Goal: Information Seeking & Learning: Learn about a topic

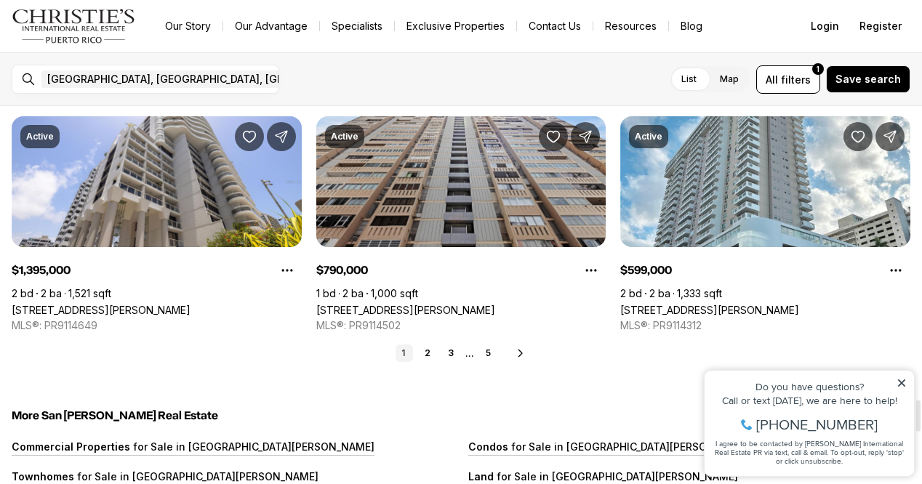
scroll to position [3518, 0]
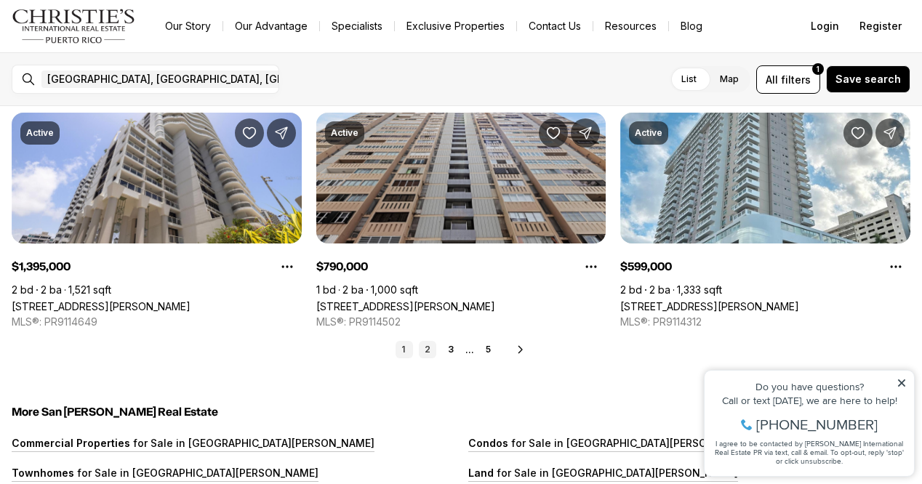
click at [428, 348] on link "2" at bounding box center [427, 349] width 17 height 17
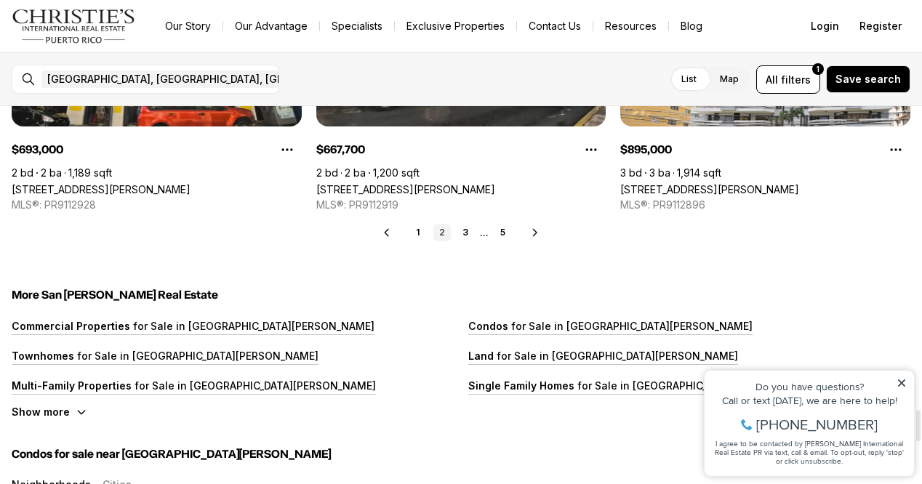
scroll to position [3636, 0]
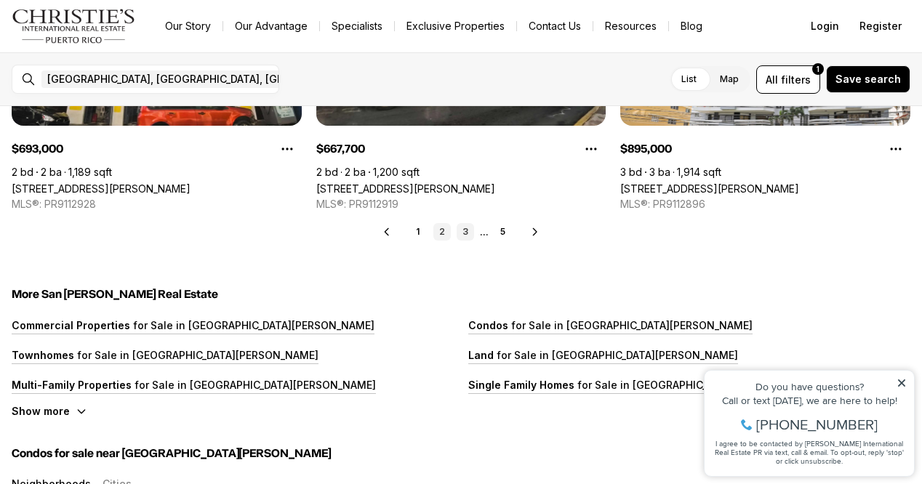
click at [465, 230] on link "3" at bounding box center [465, 231] width 17 height 17
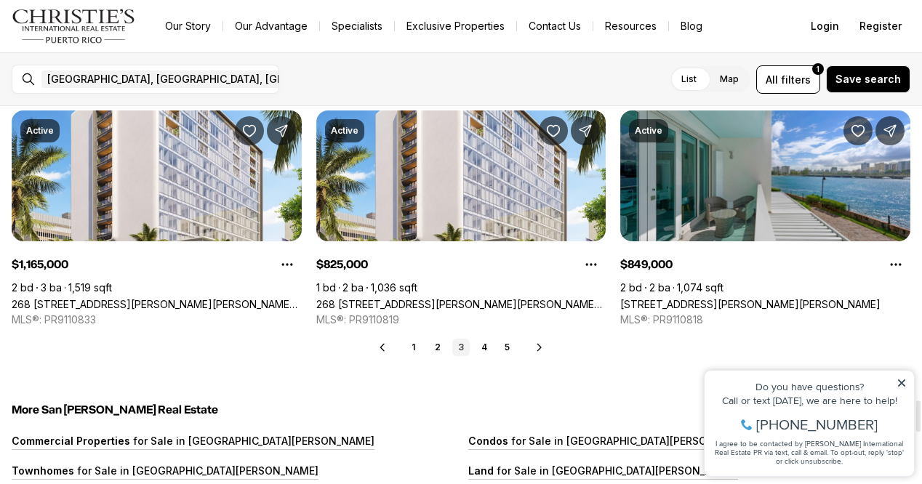
scroll to position [3526, 0]
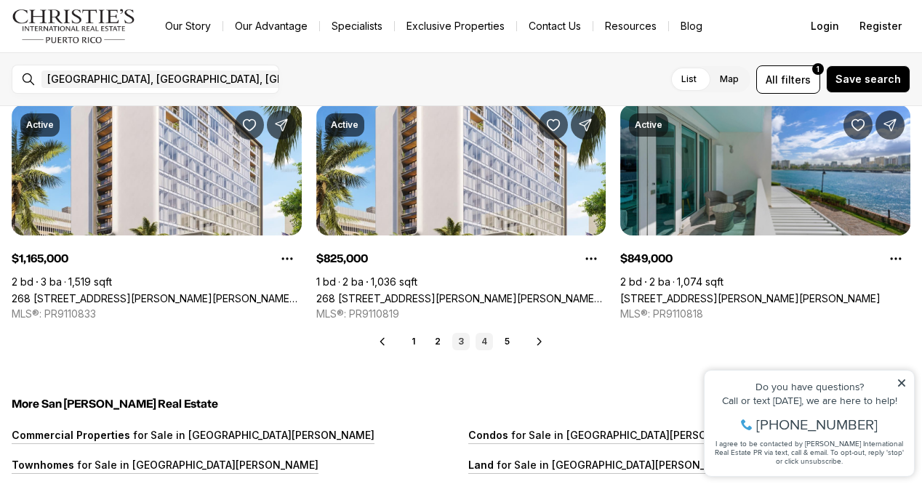
click at [484, 340] on link "4" at bounding box center [484, 341] width 17 height 17
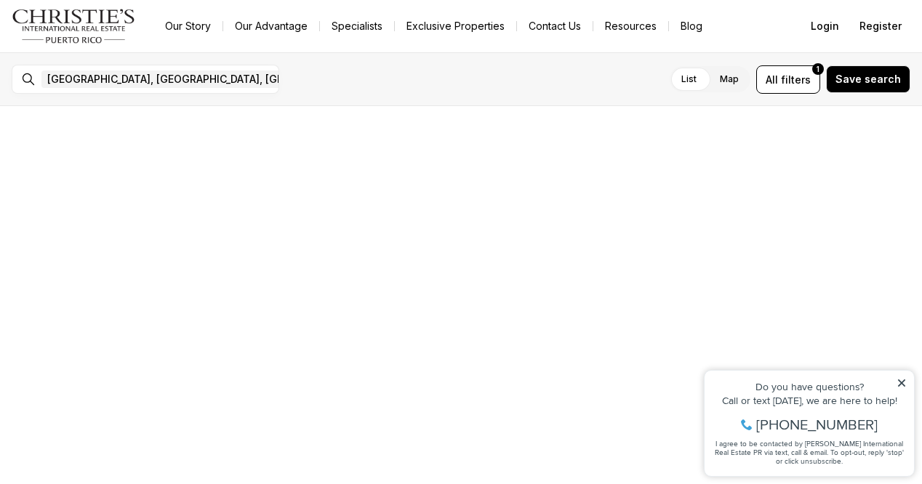
scroll to position [0, 0]
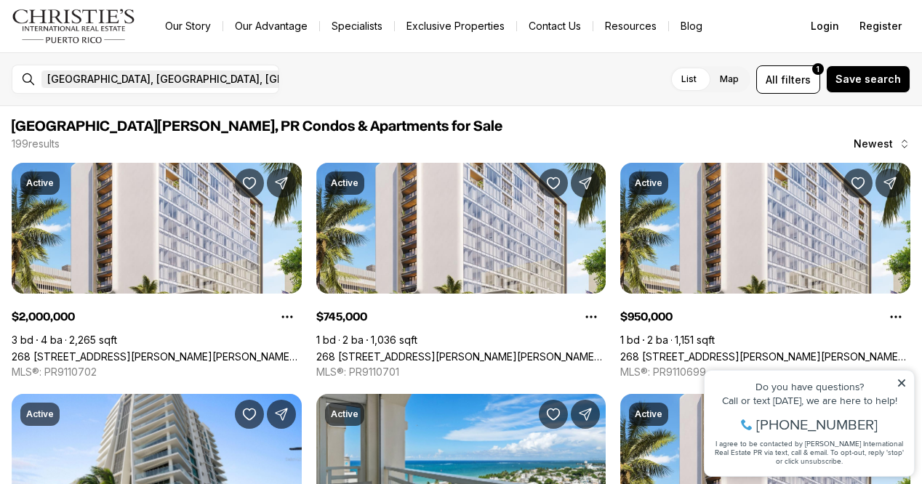
click at [48, 78] on span "[GEOGRAPHIC_DATA], [GEOGRAPHIC_DATA], [GEOGRAPHIC_DATA]" at bounding box center [207, 79] width 321 height 12
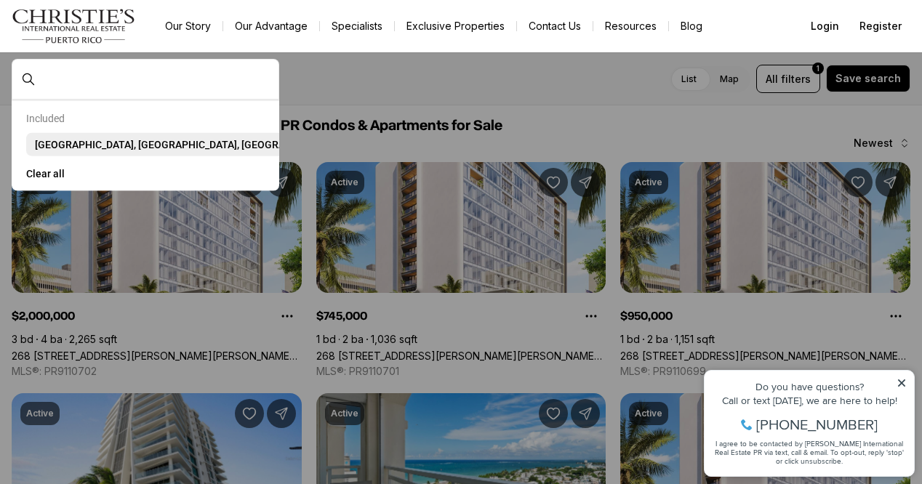
click at [35, 144] on span "[GEOGRAPHIC_DATA], [GEOGRAPHIC_DATA], [GEOGRAPHIC_DATA]" at bounding box center [187, 145] width 305 height 12
click at [48, 182] on button "Clear all" at bounding box center [145, 173] width 238 height 23
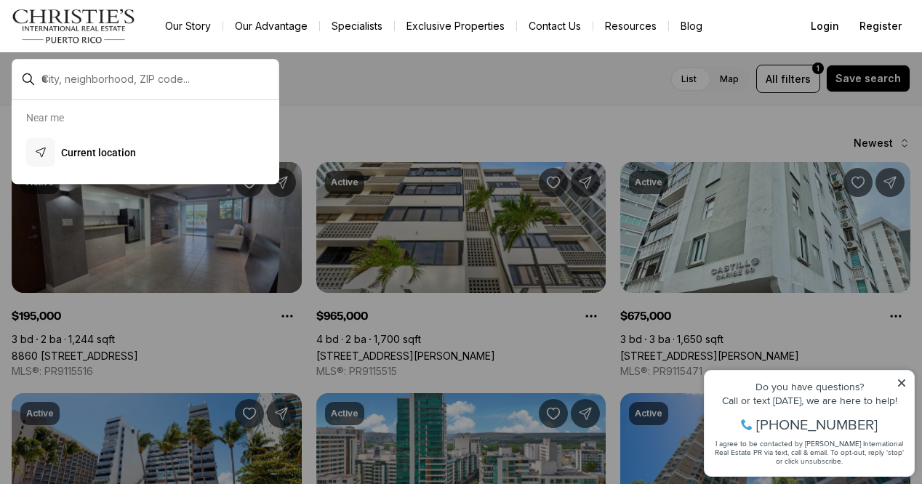
click at [67, 119] on div "Near me" at bounding box center [145, 118] width 250 height 12
click at [71, 79] on input "text" at bounding box center [156, 79] width 231 height 13
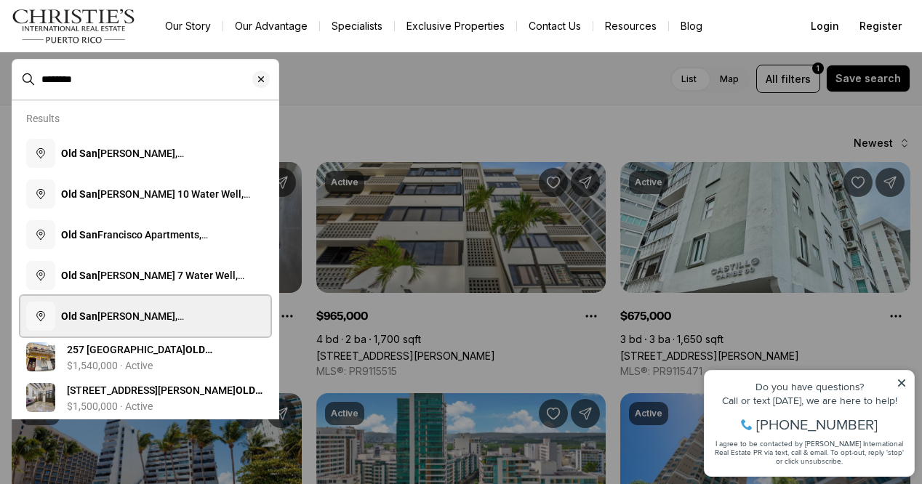
click at [97, 322] on b "Old San" at bounding box center [79, 316] width 36 height 12
type input "**********"
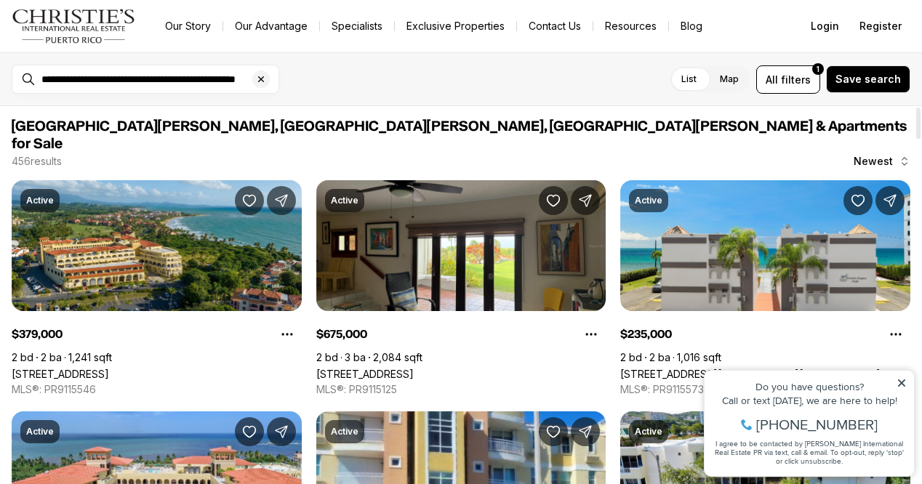
drag, startPoint x: 97, startPoint y: 323, endPoint x: 619, endPoint y: 126, distance: 558.0
click at [619, 126] on span "[GEOGRAPHIC_DATA][PERSON_NAME], [GEOGRAPHIC_DATA][PERSON_NAME], [GEOGRAPHIC_DAT…" at bounding box center [461, 135] width 899 height 35
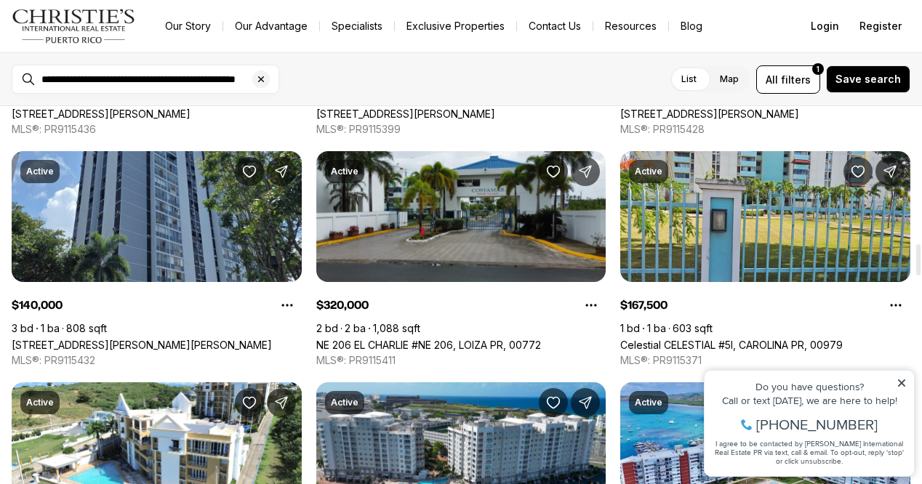
scroll to position [1650, 0]
